Goal: Communication & Community: Answer question/provide support

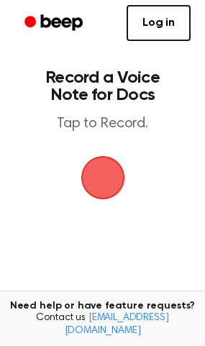
click at [96, 187] on span "button" at bounding box center [103, 178] width 40 height 40
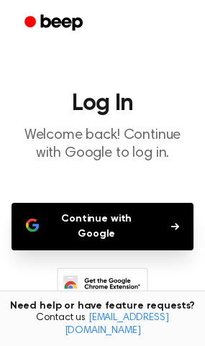
click at [92, 223] on button "Continue with Google" at bounding box center [103, 227] width 182 height 48
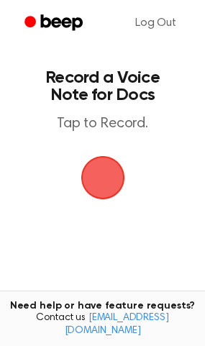
click at [99, 185] on span "button" at bounding box center [103, 178] width 40 height 40
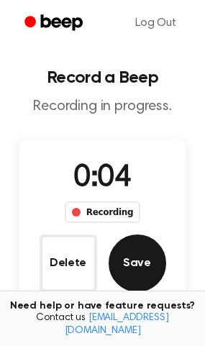
click at [134, 277] on button "Save" at bounding box center [138, 264] width 58 height 58
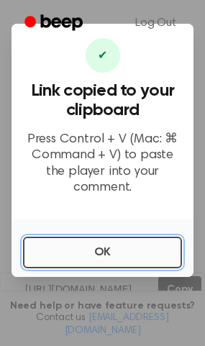
click at [107, 246] on button "OK" at bounding box center [102, 253] width 159 height 32
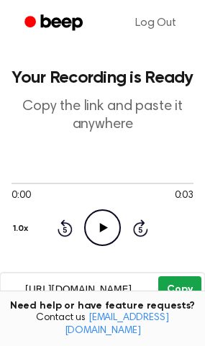
click at [174, 281] on button "Copy" at bounding box center [179, 290] width 42 height 27
click at [106, 228] on icon at bounding box center [104, 227] width 8 height 9
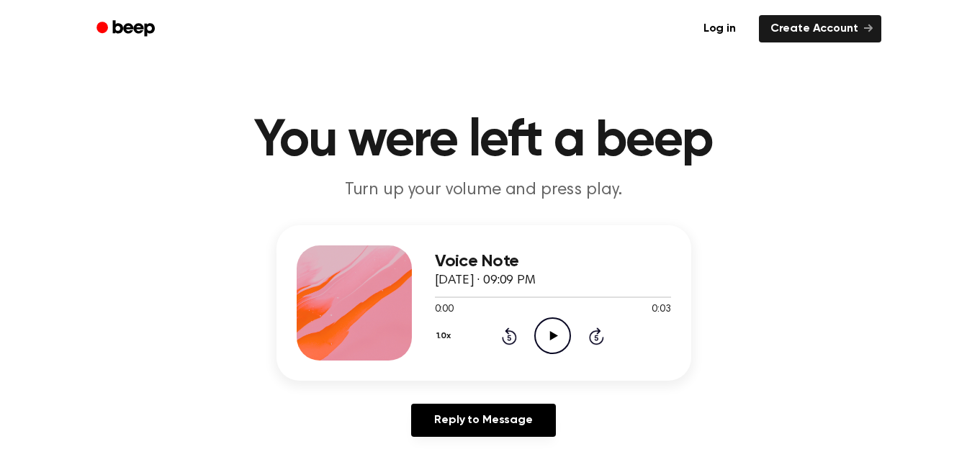
click at [539, 315] on div "0:00 0:03" at bounding box center [553, 309] width 236 height 15
click at [552, 337] on icon at bounding box center [554, 335] width 8 height 9
click at [552, 330] on icon "Pause Audio" at bounding box center [552, 336] width 37 height 37
click at [552, 330] on icon "Play Audio" at bounding box center [552, 336] width 37 height 37
click at [552, 330] on icon "Pause Audio" at bounding box center [552, 336] width 37 height 37
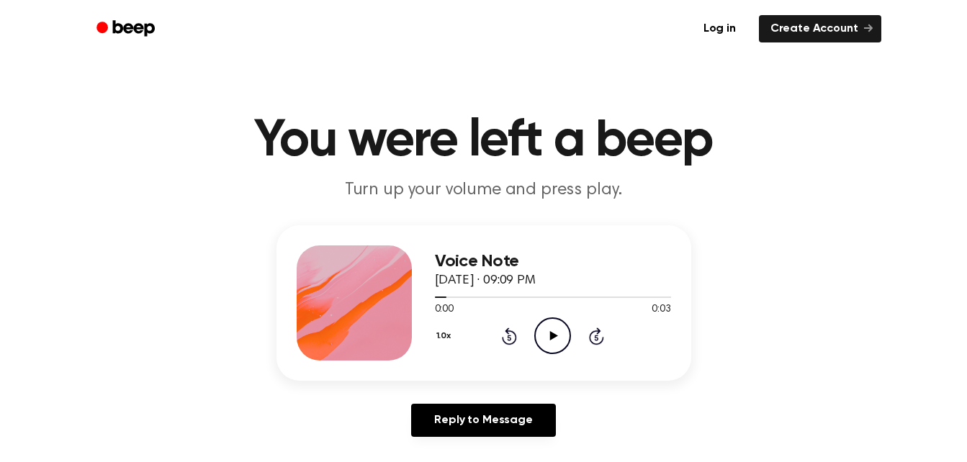
drag, startPoint x: 552, startPoint y: 330, endPoint x: 546, endPoint y: 342, distance: 13.5
click at [546, 342] on icon "Play Audio" at bounding box center [552, 336] width 37 height 37
click at [546, 342] on icon "Pause Audio" at bounding box center [552, 336] width 37 height 37
click at [545, 340] on icon "Play Audio" at bounding box center [552, 336] width 37 height 37
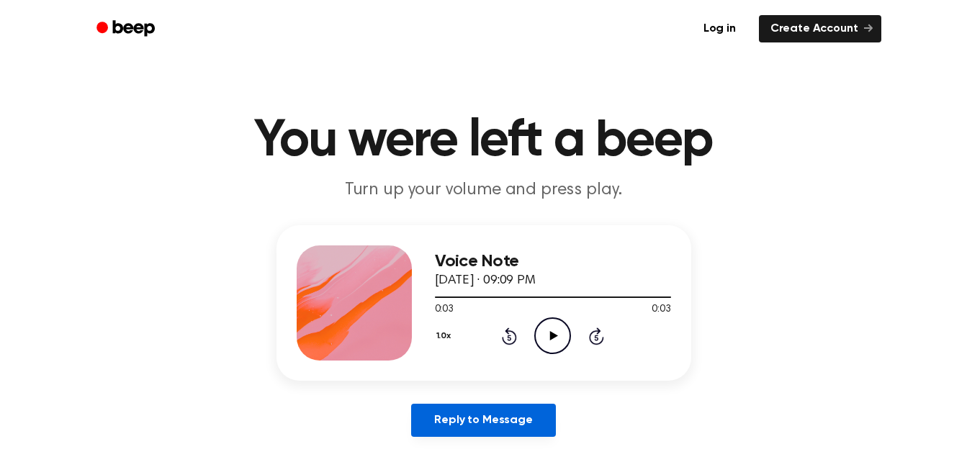
click at [498, 416] on link "Reply to Message" at bounding box center [483, 420] width 144 height 33
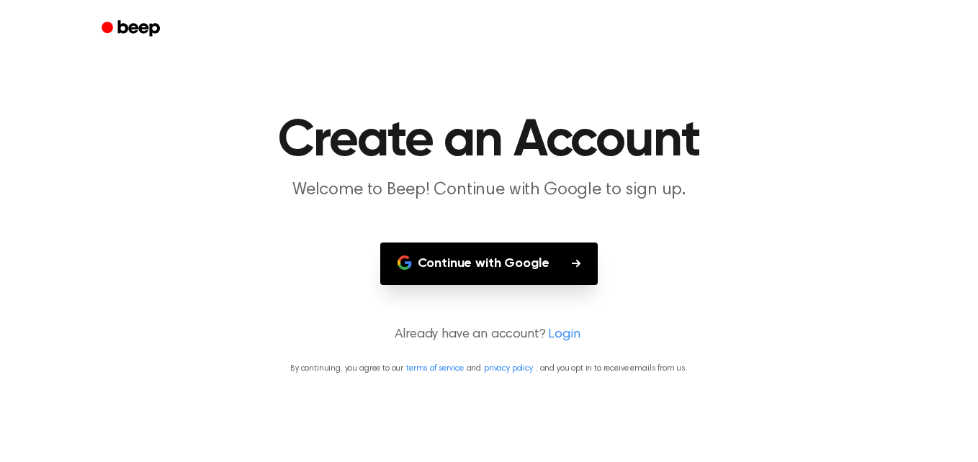
click at [486, 265] on button "Continue with Google" at bounding box center [489, 264] width 218 height 42
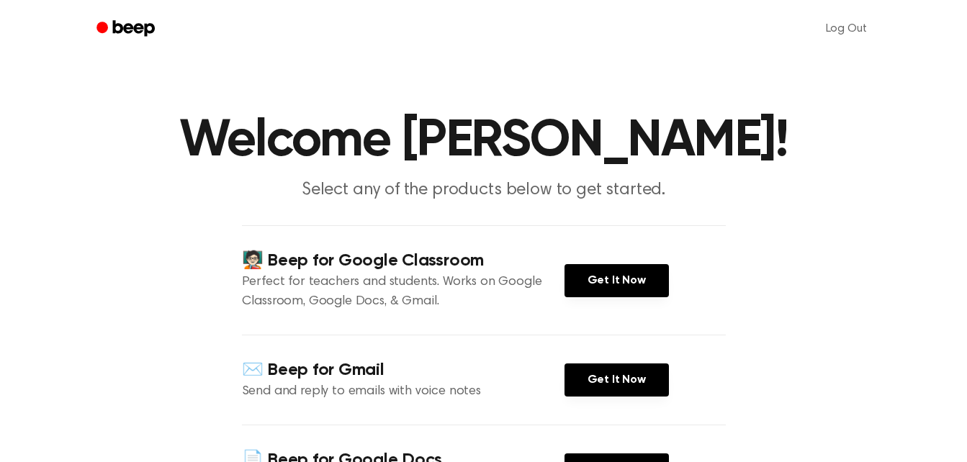
drag, startPoint x: 549, startPoint y: 214, endPoint x: 573, endPoint y: 145, distance: 73.1
click at [573, 145] on main "Welcome Adonica Blevins! Select any of the products below to get started. 🧑🏻‍🏫 …" at bounding box center [483, 335] width 967 height 671
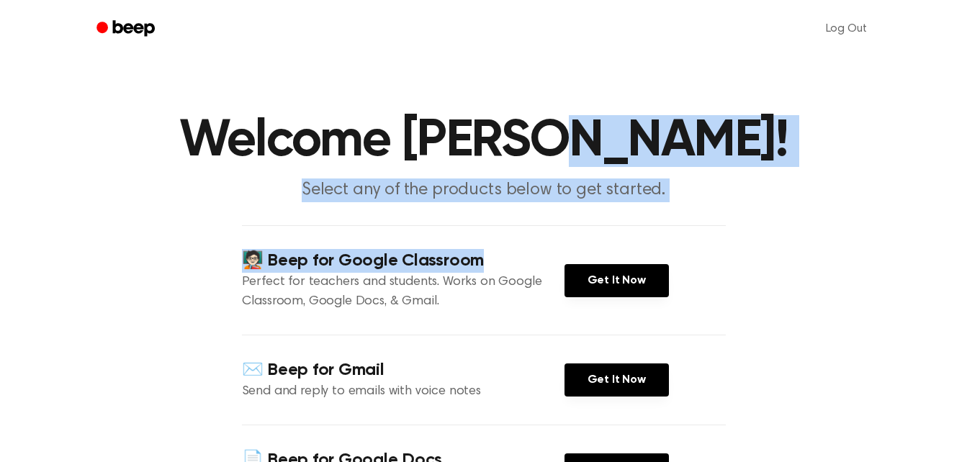
click at [770, 21] on ul "Log Out" at bounding box center [530, 29] width 702 height 35
click at [747, 24] on ul "Log Out" at bounding box center [530, 29] width 702 height 35
